Goal: Complete application form: Complete application form

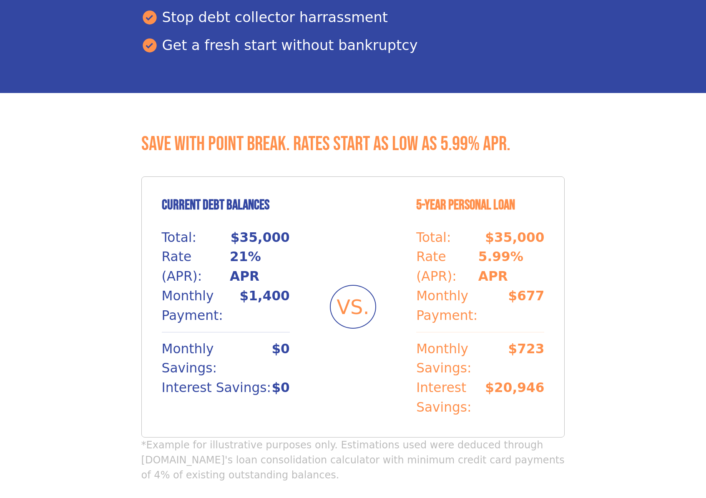
scroll to position [673, 0]
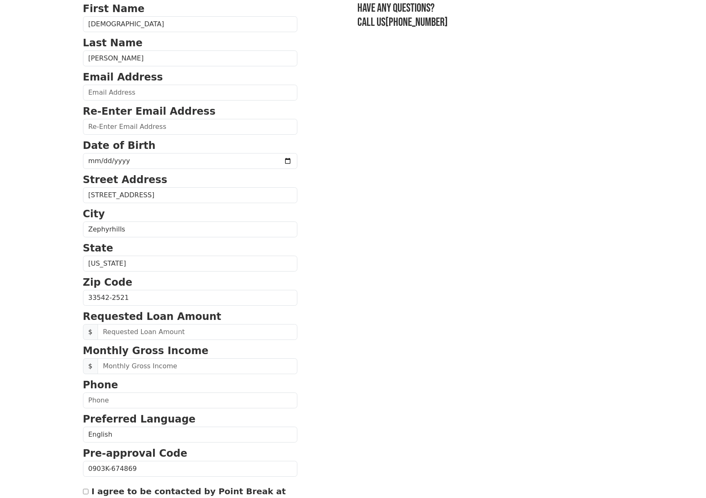
scroll to position [166, 0]
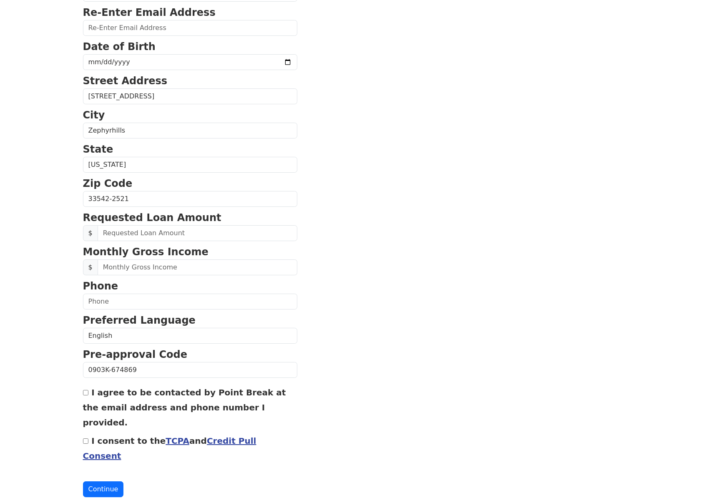
click at [88, 394] on input "I agree to be contacted by Point Break at the email address and phone number I …" at bounding box center [85, 392] width 5 height 5
checkbox input "true"
click at [213, 436] on link "Credit Pull Consent" at bounding box center [169, 448] width 173 height 25
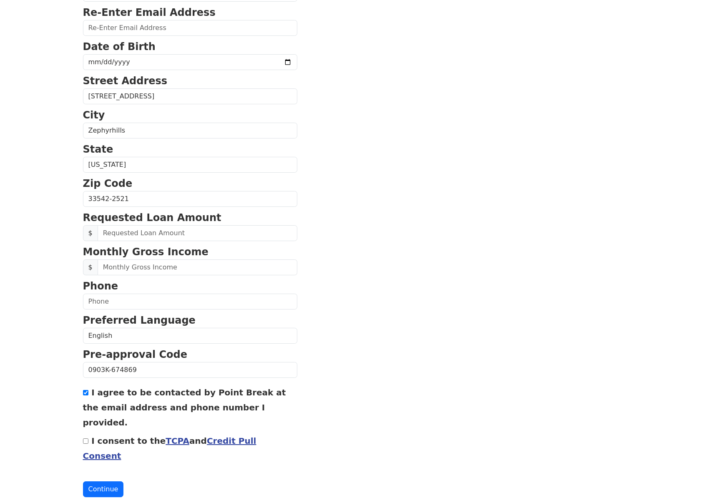
click at [88, 438] on input "I consent to the TCPA and Credit Pull Consent" at bounding box center [85, 440] width 5 height 5
checkbox input "true"
click at [216, 301] on input "text" at bounding box center [190, 302] width 214 height 16
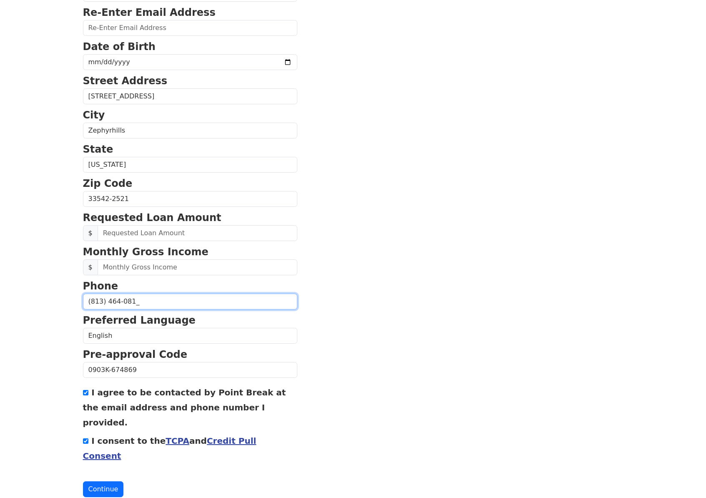
type input "(813) 464-0813"
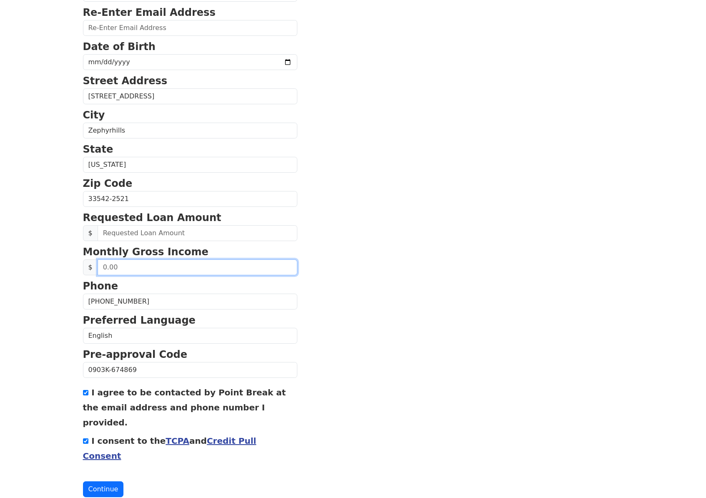
click at [241, 267] on input "text" at bounding box center [198, 267] width 200 height 16
type input "4,000.00"
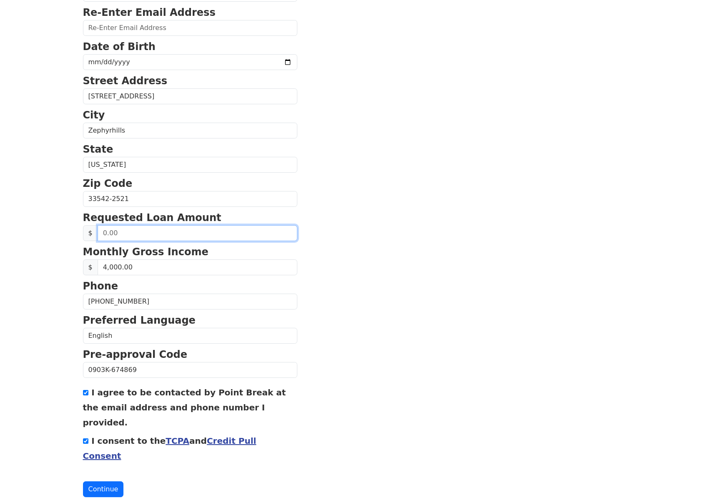
click at [160, 234] on input "text" at bounding box center [198, 233] width 200 height 16
type input "13,000.00"
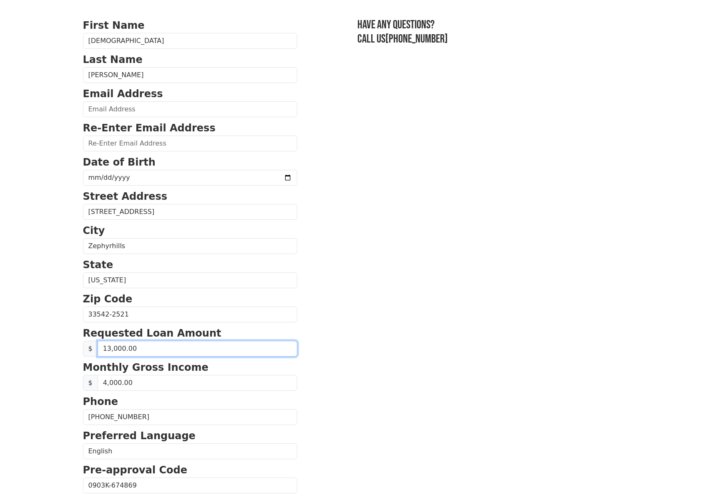
scroll to position [28, 0]
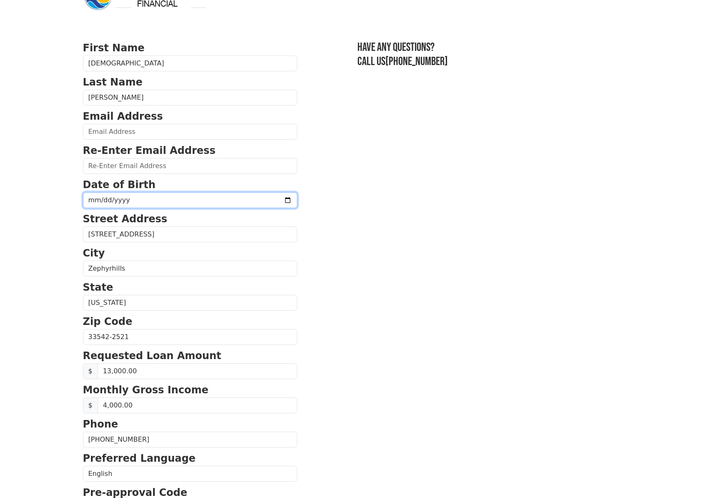
click at [271, 203] on input "date" at bounding box center [190, 200] width 214 height 16
click at [149, 199] on input "date" at bounding box center [190, 200] width 214 height 16
type input "1996-05-23"
click at [359, 248] on section "First Name Jesus Last Name Santiago Email Address Re-Enter Email Address Date o…" at bounding box center [353, 337] width 540 height 595
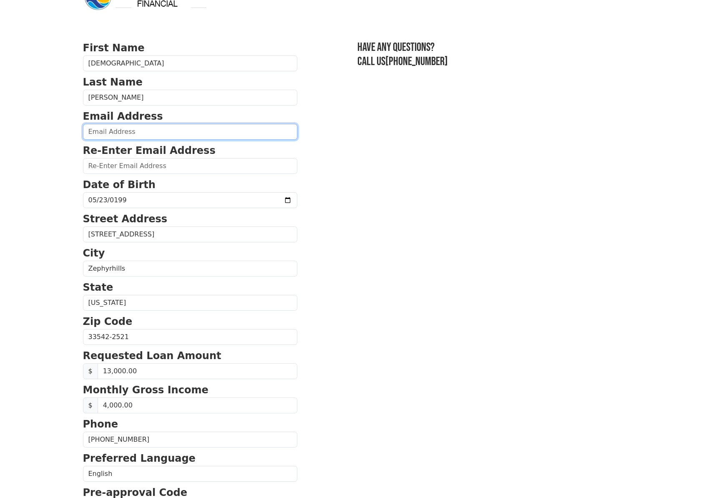
click at [158, 131] on input "email" at bounding box center [190, 132] width 214 height 16
type input "jmsa14.js@gmail.com"
type input "(813) 464-0813"
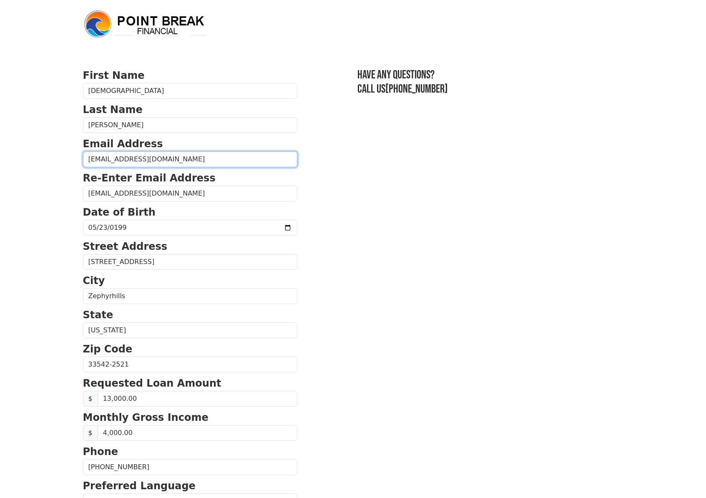
scroll to position [166, 0]
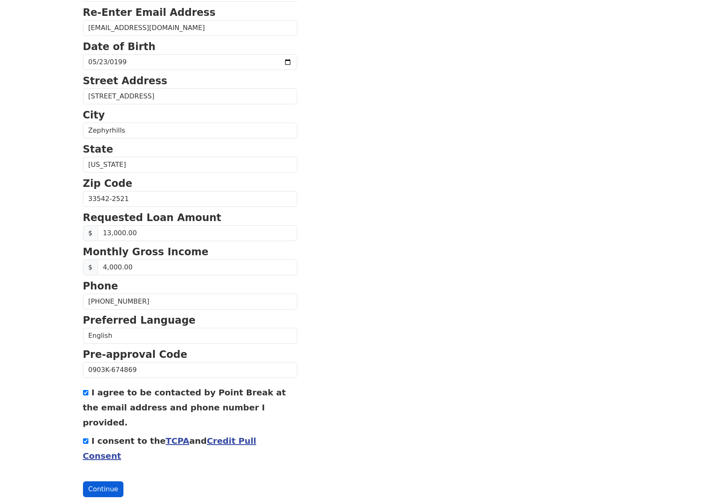
click at [109, 481] on button "Continue" at bounding box center [103, 489] width 41 height 16
